Goal: Information Seeking & Learning: Check status

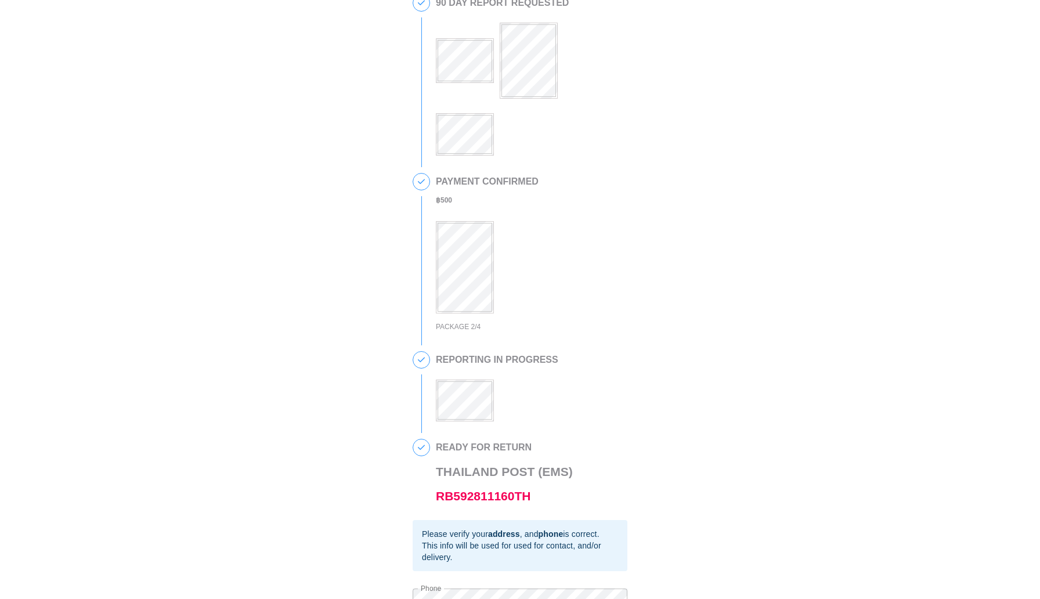
scroll to position [183, 0]
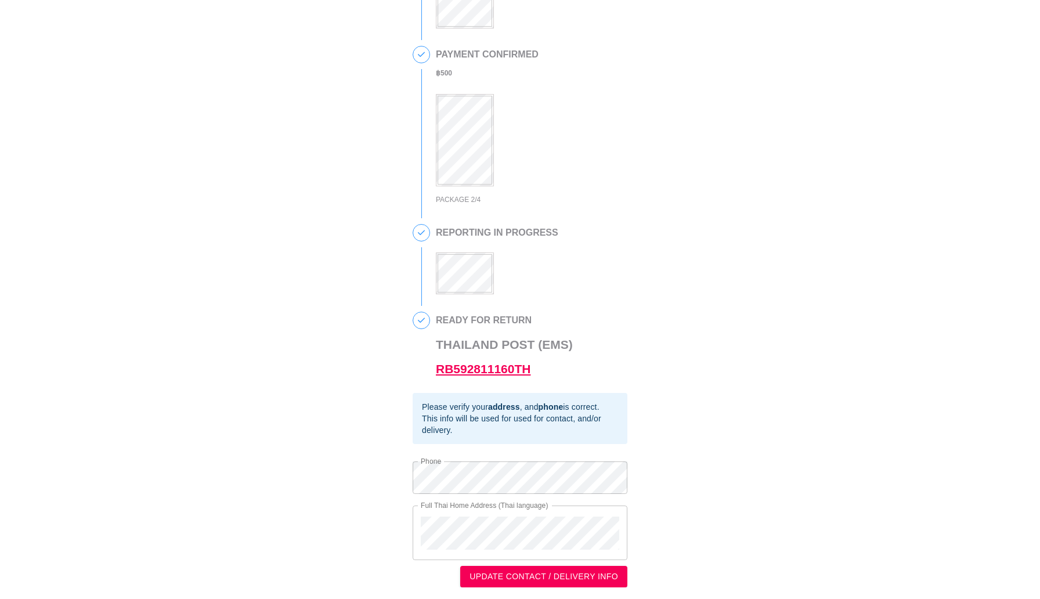
click at [487, 367] on link "RB592811160TH" at bounding box center [483, 368] width 95 height 13
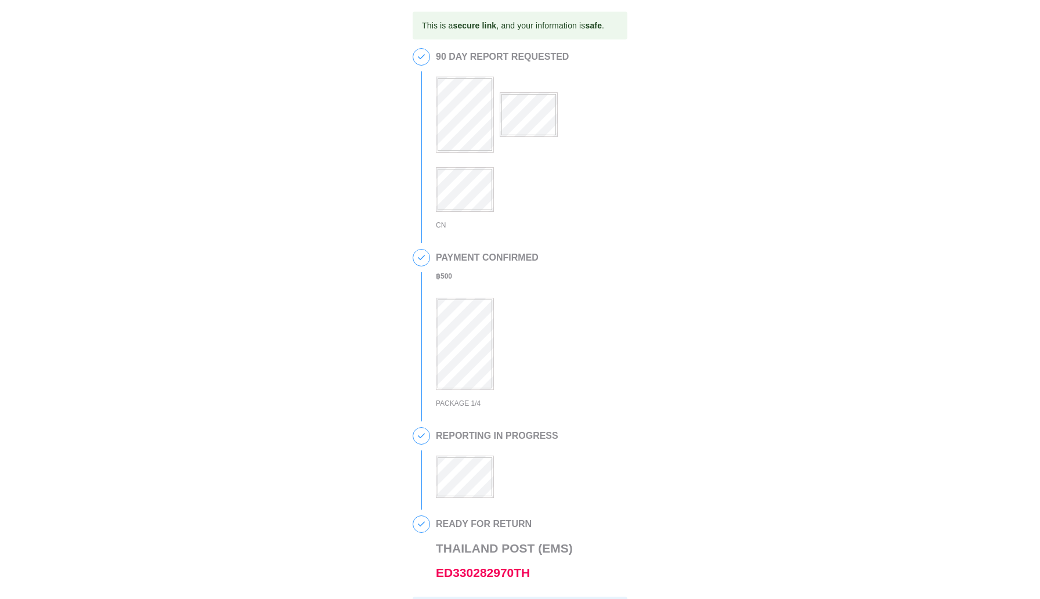
scroll to position [216, 0]
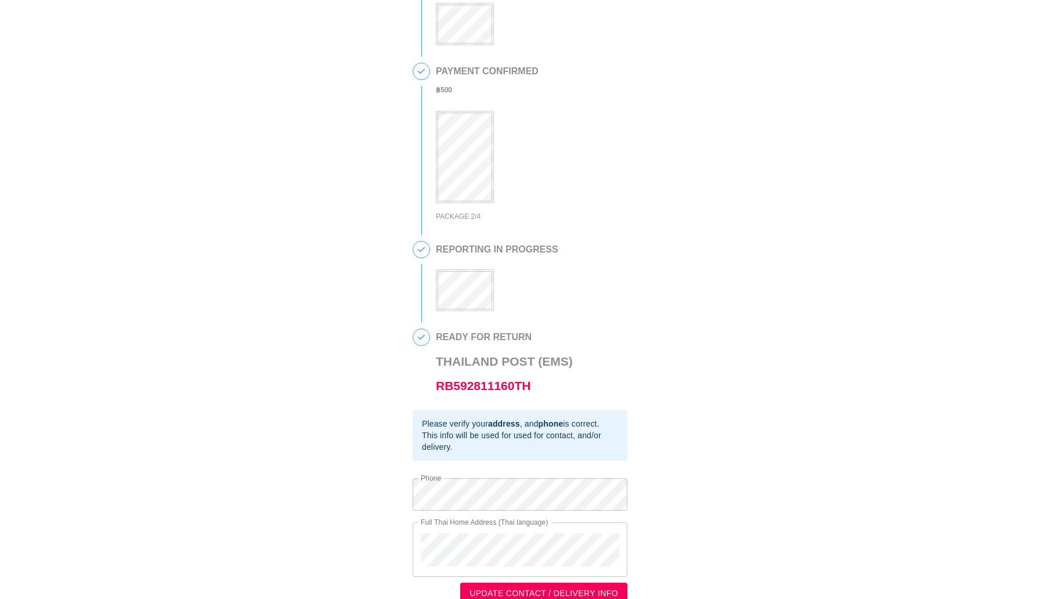
scroll to position [183, 0]
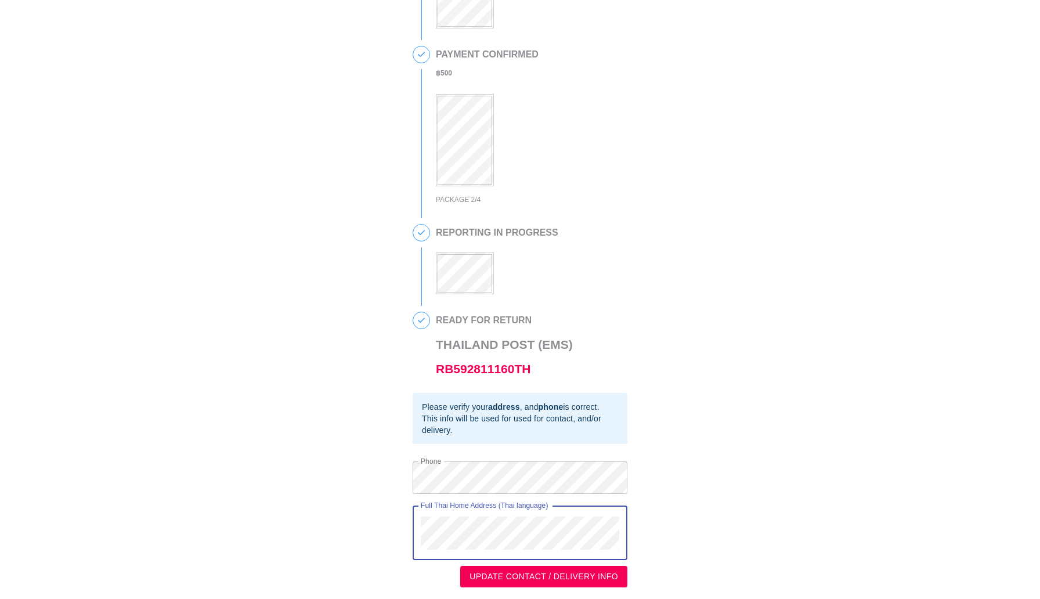
click at [406, 508] on div "This is a secure link , and your information is safe . 1 90 DAY REPORT REQUESTE…" at bounding box center [520, 209] width 1017 height 757
click at [403, 464] on div "This is a secure link , and your information is safe . 1 90 DAY REPORT REQUESTE…" at bounding box center [520, 209] width 1017 height 757
